Goal: Transaction & Acquisition: Purchase product/service

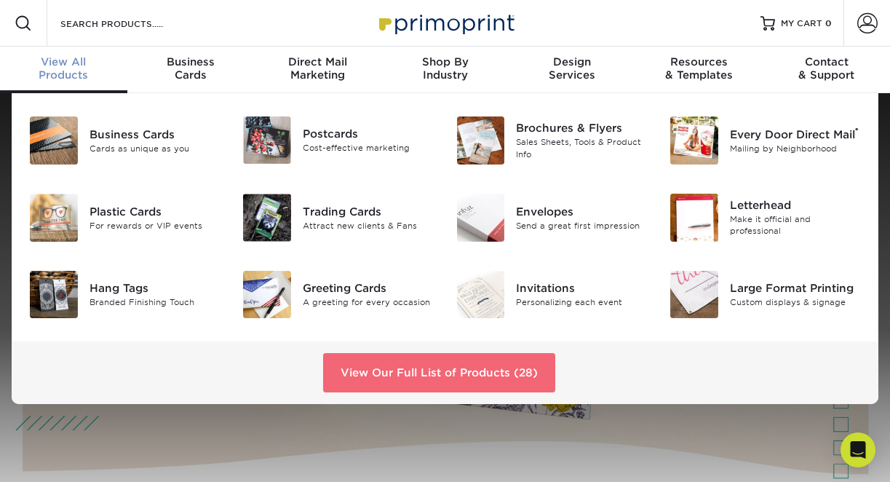
click at [399, 367] on link "View Our Full List of Products (28)" at bounding box center [439, 372] width 232 height 39
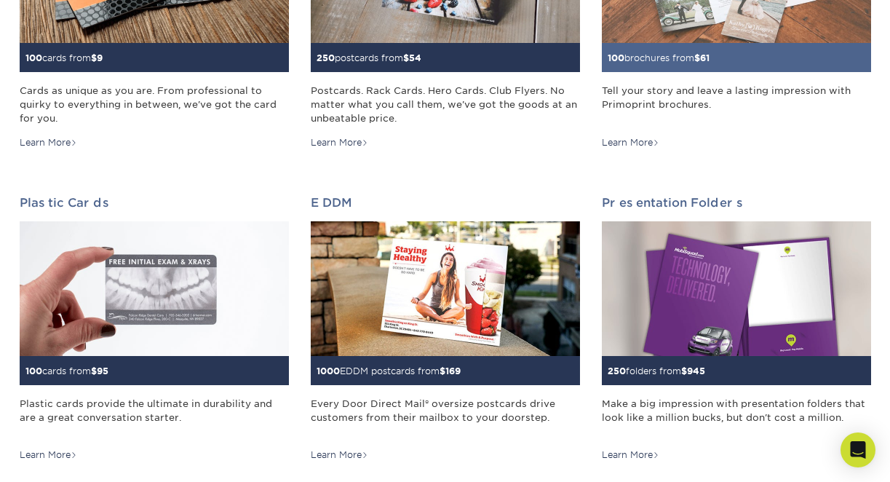
scroll to position [384, 0]
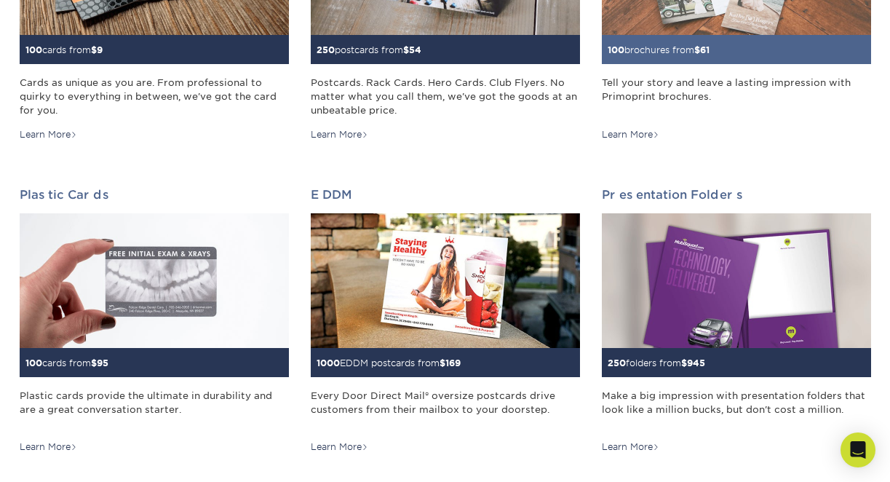
click at [665, 299] on img at bounding box center [736, 280] width 269 height 135
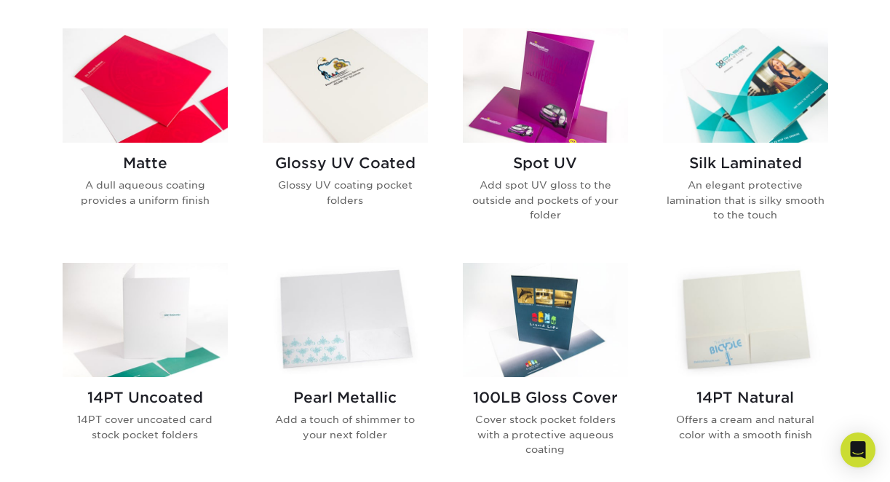
scroll to position [705, 0]
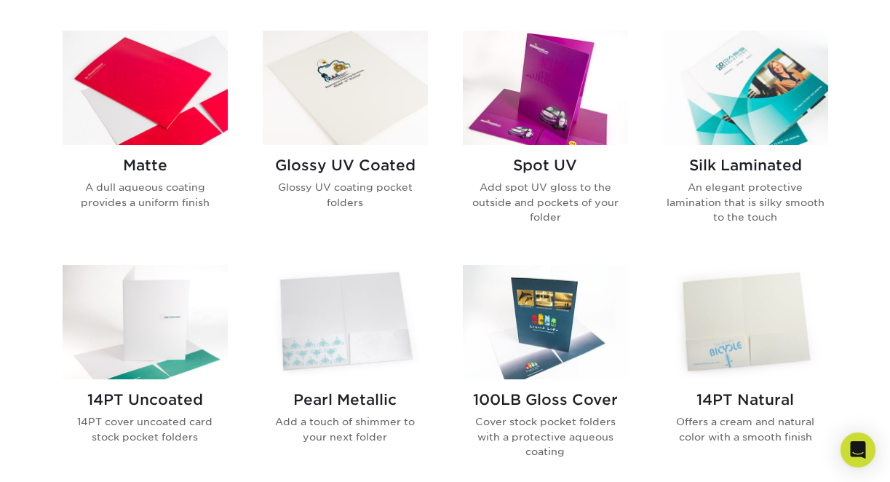
click at [185, 176] on div "Matte A dull aqueous coating provides a uniform finish" at bounding box center [145, 189] width 165 height 88
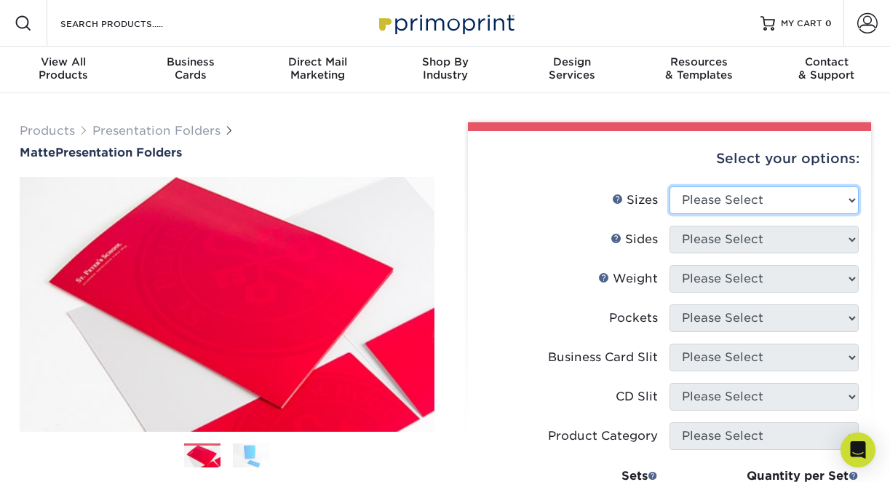
click at [842, 209] on select "Please Select 6" x 9" 9" x 12"" at bounding box center [764, 200] width 189 height 28
select select "9.00x12.00"
click option "9" x 12"" at bounding box center [0, 0] width 0 height 0
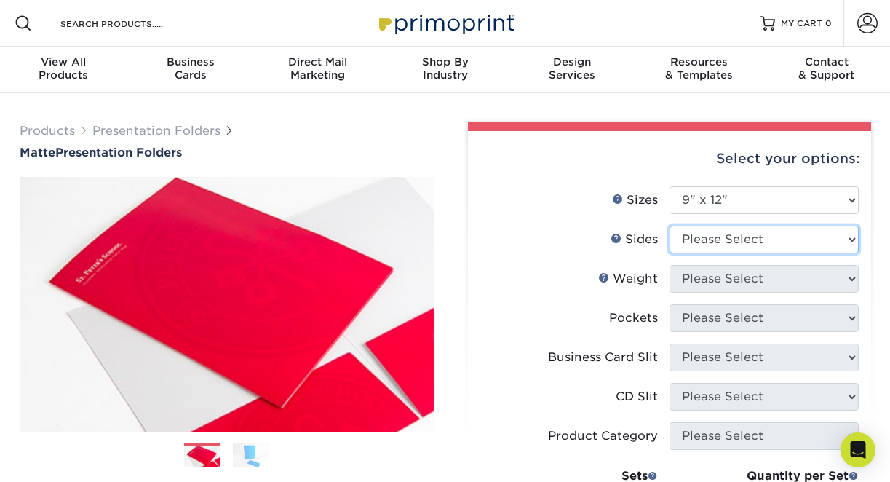
select select "13abbda7-1d64-4f25-8bb2-c179b224825d"
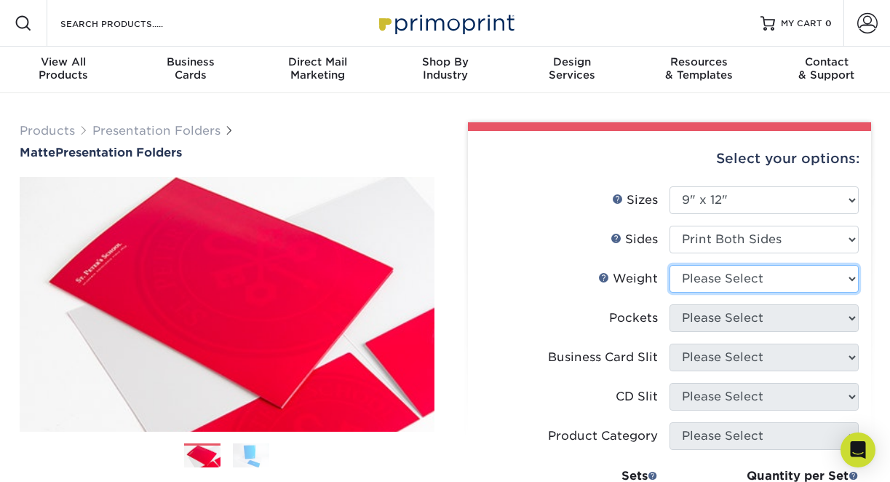
select select "14PT"
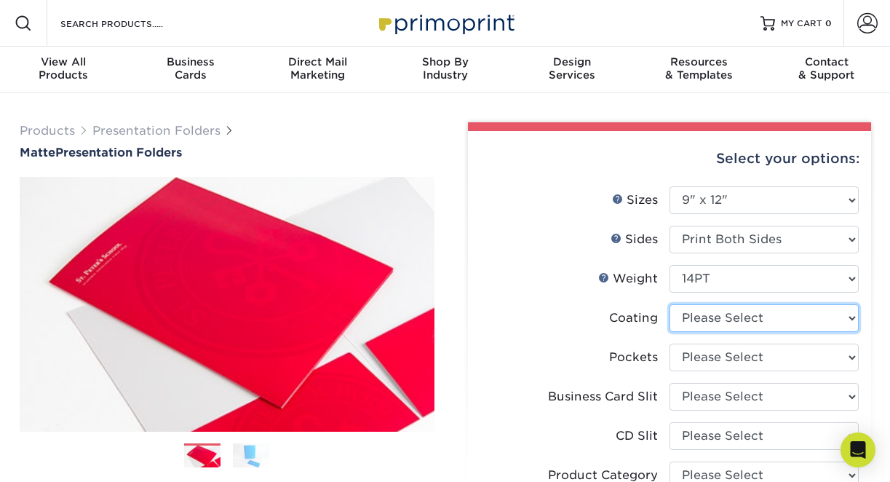
select select "121bb7b5-3b4d-429f-bd8d-bbf80e953313"
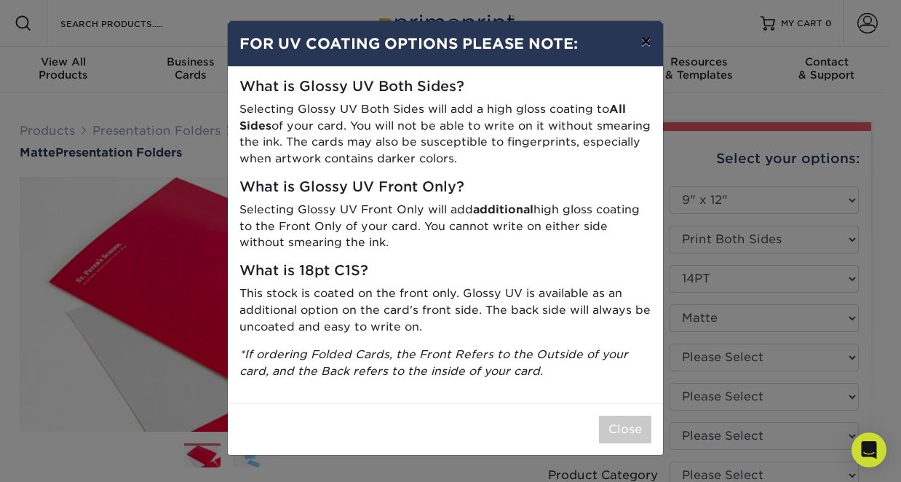
click at [651, 52] on button "×" at bounding box center [645, 41] width 33 height 41
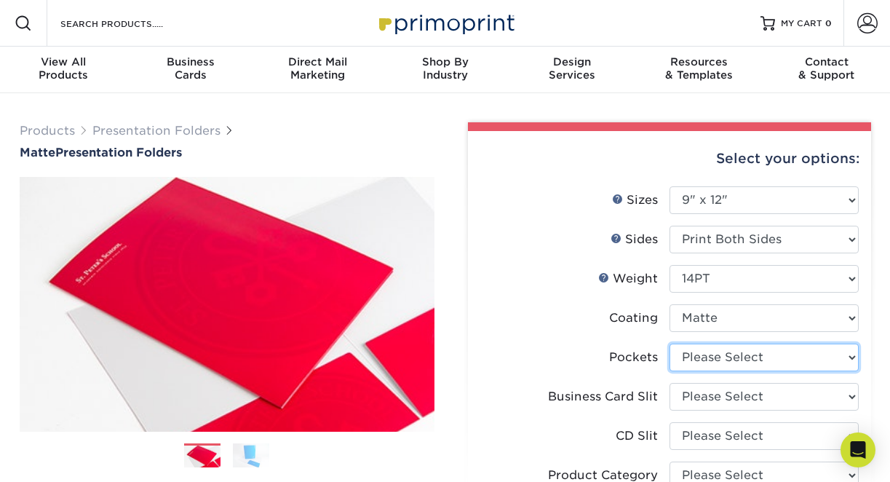
select select "e8427203-e3c7-4640-a4e8-bae00c228d98"
click option "2 Pockets" at bounding box center [0, 0] width 0 height 0
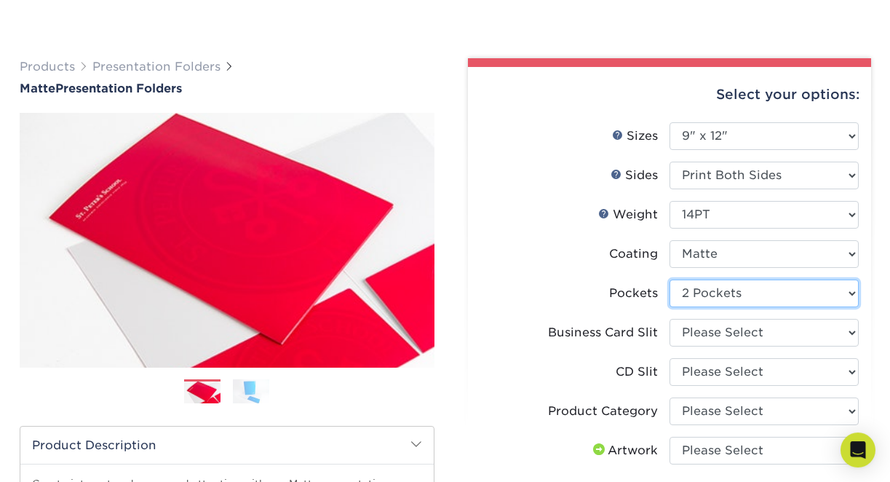
scroll to position [93, 0]
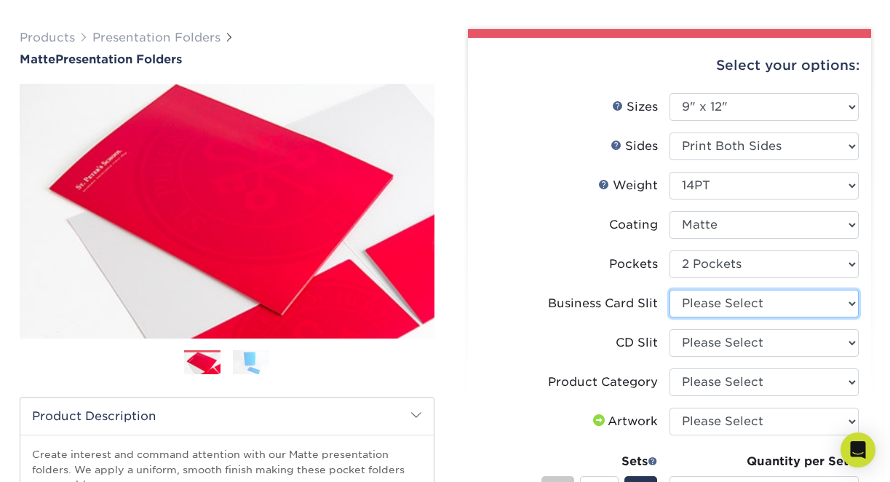
select select "9724ca60-ead4-43f8-a546-b15fcffaa25d"
click option "On Left (Front) Pocket - Horizontal" at bounding box center [0, 0] width 0 height 0
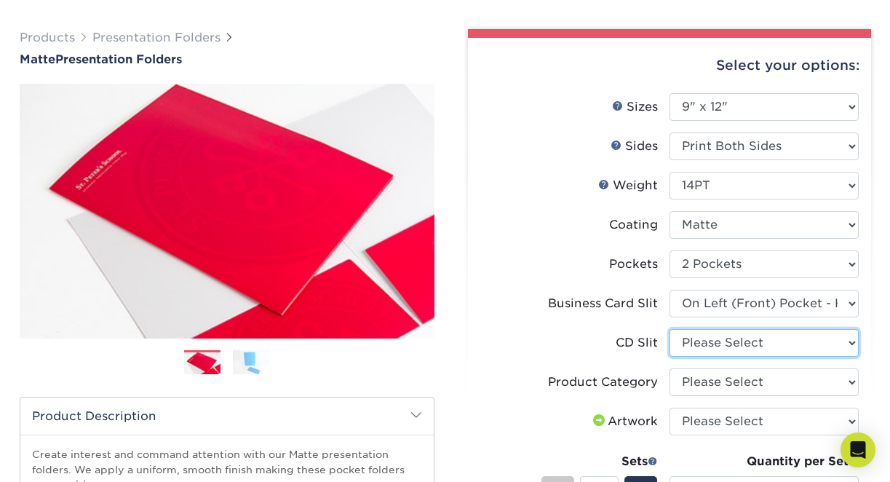
select select "a092264a-7428-4d8e-b024-417dbebc6e25"
click option "No CD Slit" at bounding box center [0, 0] width 0 height 0
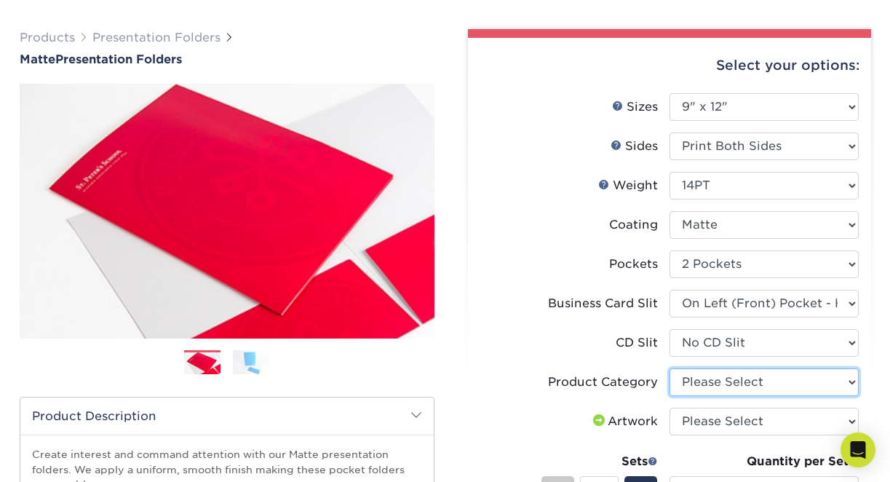
select select "57f7a581-ec4a-49d7-930d-eb044a1d12ac"
click option "Presentation Folders" at bounding box center [0, 0] width 0 height 0
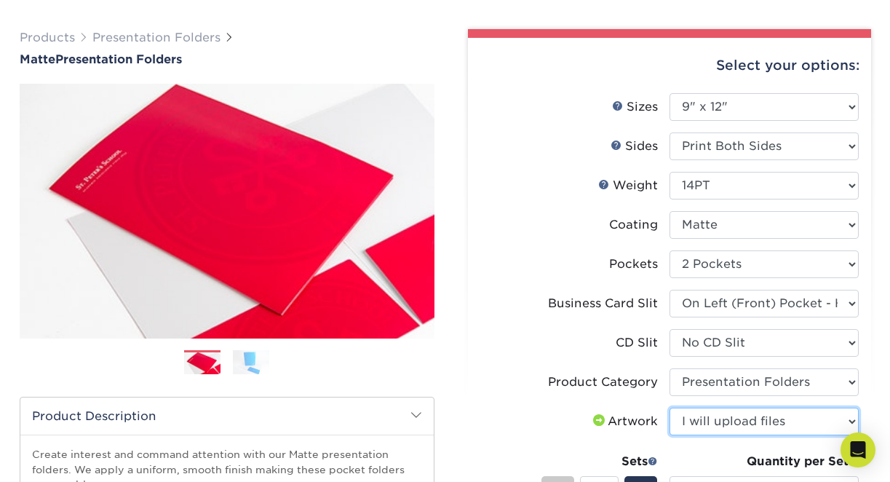
click option "I will upload files" at bounding box center [0, 0] width 0 height 0
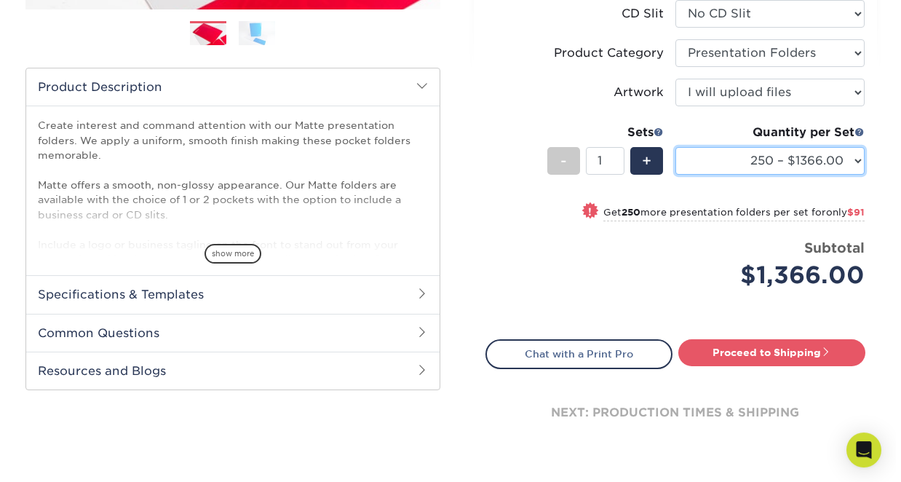
scroll to position [384, 0]
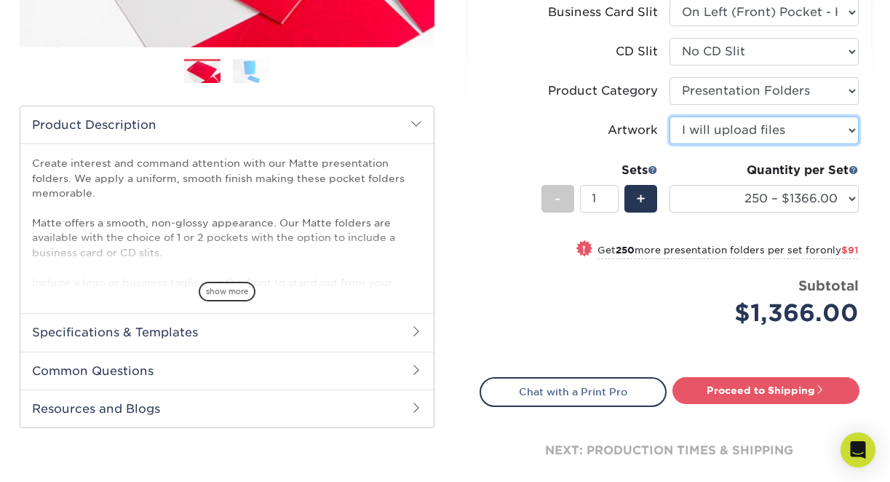
select select "design"
click option "I need a design - $75" at bounding box center [0, 0] width 0 height 0
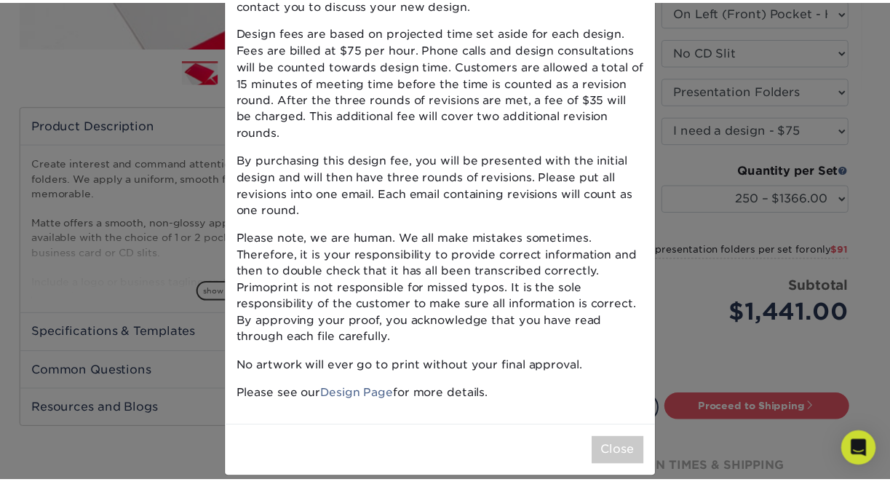
scroll to position [0, 0]
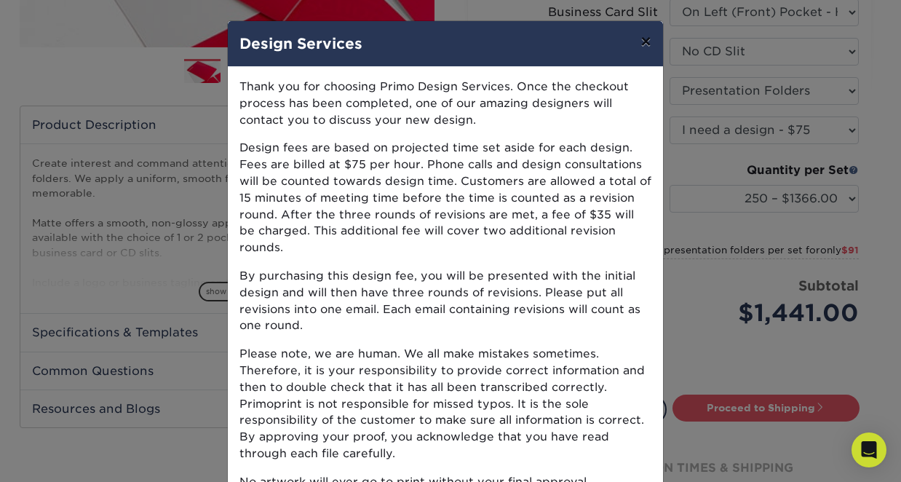
click at [645, 43] on button "×" at bounding box center [645, 41] width 33 height 41
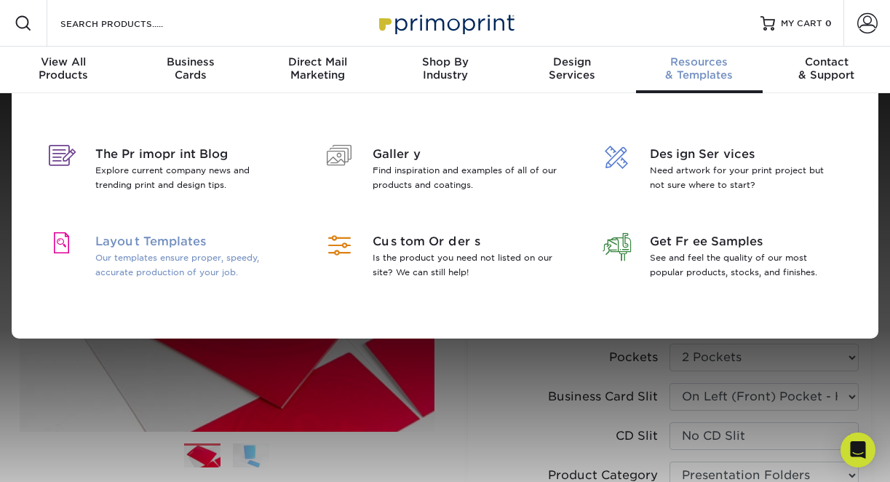
click at [214, 267] on p "Our templates ensure proper, speedy, accurate production of your job." at bounding box center [188, 264] width 187 height 29
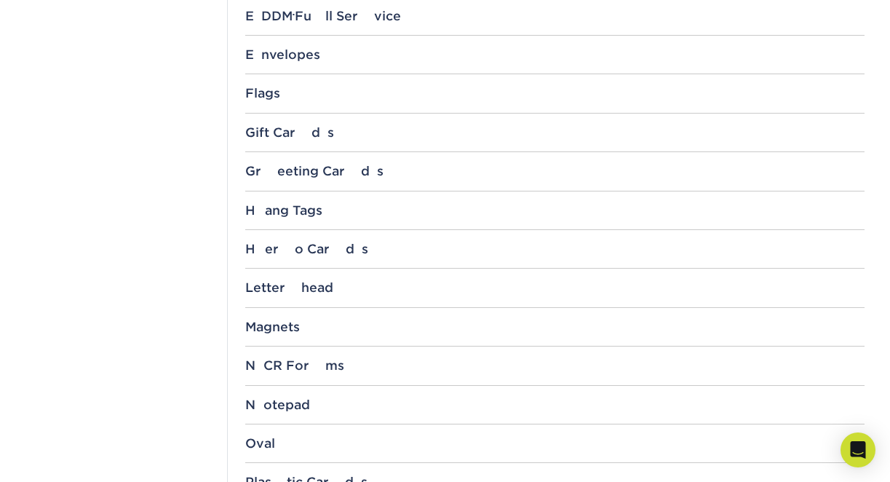
scroll to position [1258, 0]
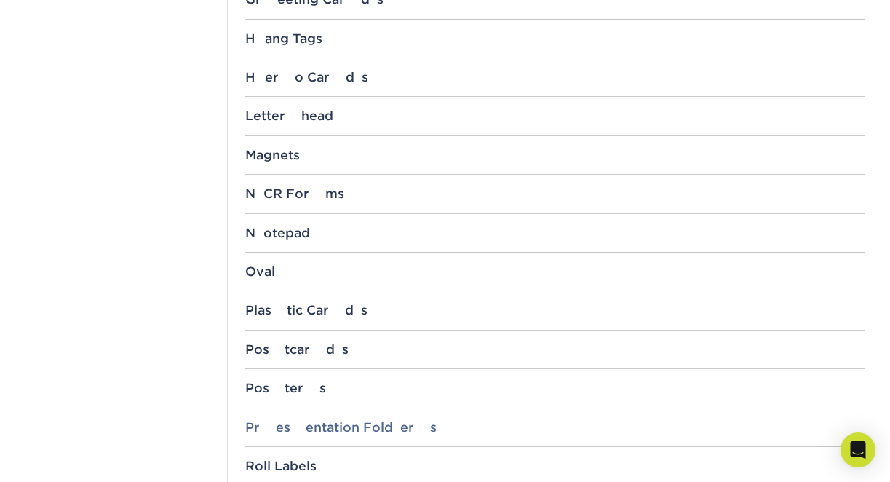
click at [424, 421] on div "Presentation Folders" at bounding box center [554, 427] width 619 height 15
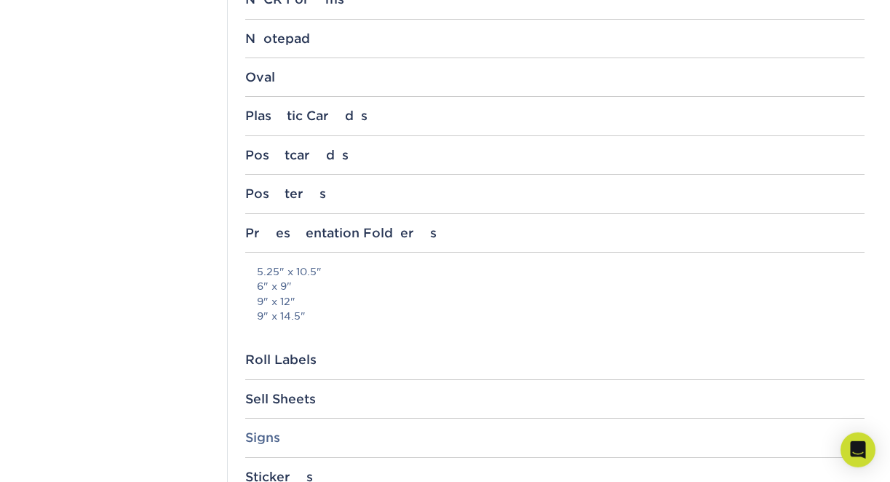
scroll to position [1456, 0]
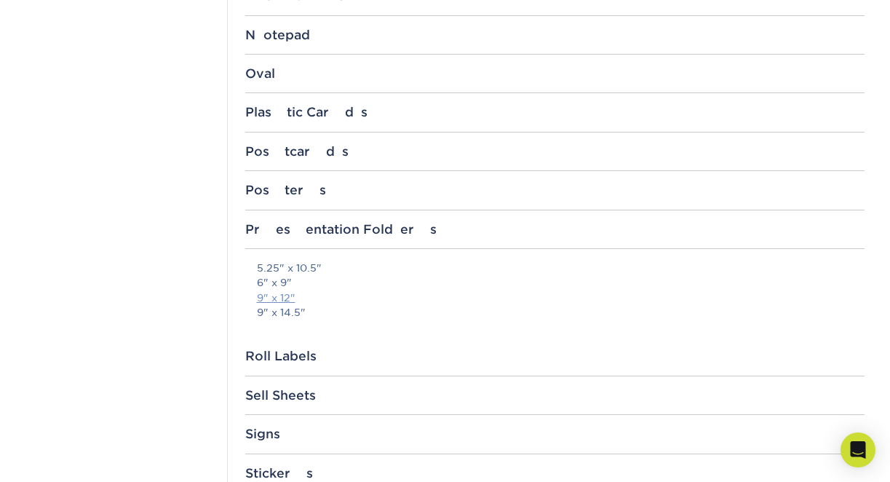
click at [278, 301] on link "9" x 12"" at bounding box center [276, 298] width 39 height 12
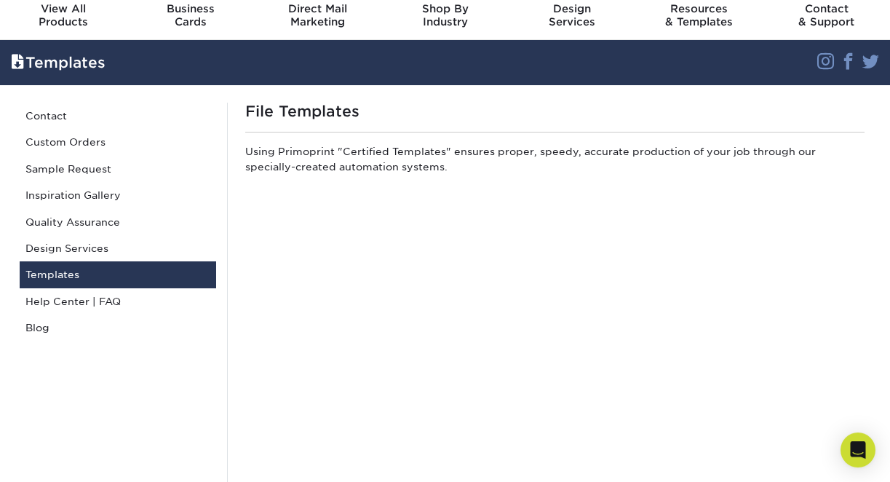
scroll to position [0, 0]
